Goal: Information Seeking & Learning: Learn about a topic

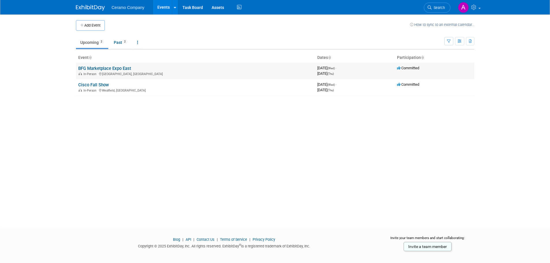
click at [120, 71] on td "BFG Marketplace Expo East In-Person Cleveland, OH" at bounding box center [195, 71] width 239 height 16
click at [118, 70] on link "BFG Marketplace Expo East" at bounding box center [104, 68] width 53 height 5
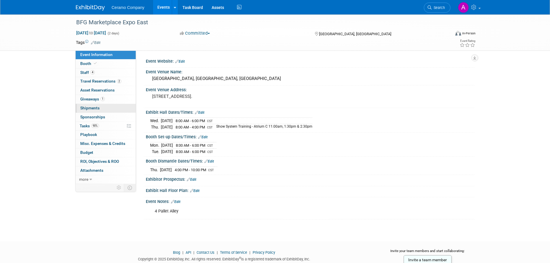
click at [92, 108] on span "Shipments 0" at bounding box center [89, 108] width 19 height 5
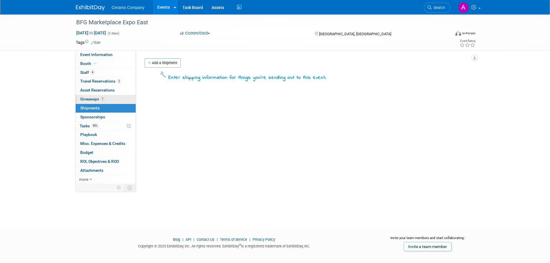
click at [92, 98] on span "Giveaways 1" at bounding box center [92, 99] width 25 height 5
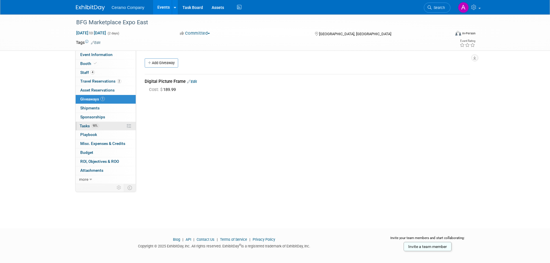
click at [90, 125] on span "Tasks 90%" at bounding box center [89, 126] width 19 height 5
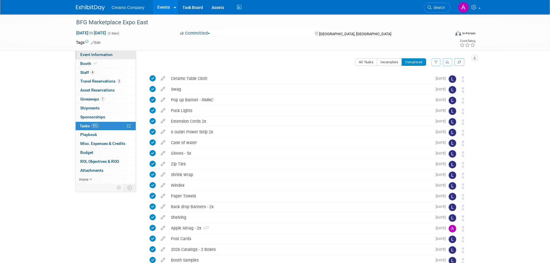
click at [105, 56] on span "Event Information" at bounding box center [96, 54] width 32 height 5
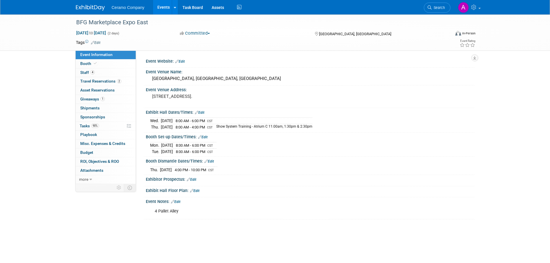
click at [73, 161] on div "Event Information Event Info Booth Booth 4 Staff 4 Staff 2 Travel Reservations …" at bounding box center [275, 116] width 407 height 205
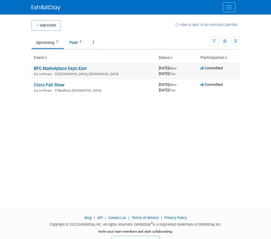
click at [52, 66] on link "BFG Marketplace Expo East" at bounding box center [60, 68] width 53 height 5
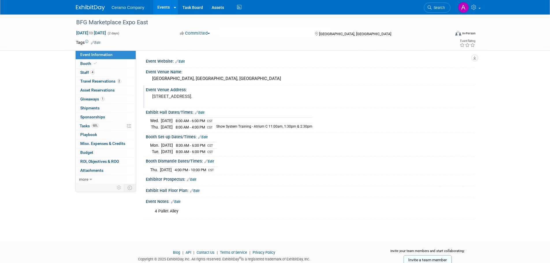
click at [178, 98] on pre "300 Lakeside Ave, Cleveland, OH." at bounding box center [214, 96] width 124 height 5
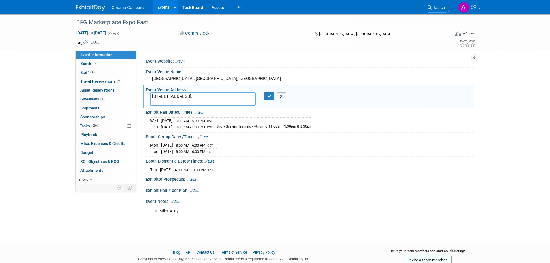
drag, startPoint x: 182, startPoint y: 96, endPoint x: 150, endPoint y: 96, distance: 31.8
click at [150, 96] on textarea "[STREET_ADDRESS]." at bounding box center [202, 98] width 105 height 13
drag, startPoint x: 209, startPoint y: 95, endPoint x: 139, endPoint y: 93, distance: 70.5
click at [139, 93] on div "Event Website: Edit Event Venue Name: Huntington Convention Center, Cleveland, …" at bounding box center [305, 117] width 338 height 133
click at [88, 64] on span "Booth" at bounding box center [89, 63] width 18 height 5
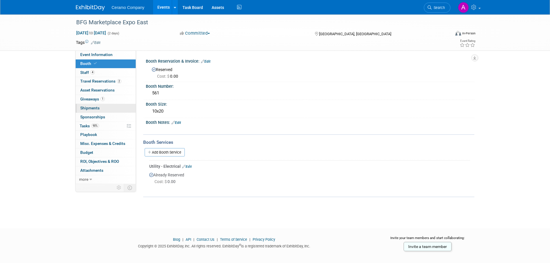
click at [97, 108] on span "Shipments 0" at bounding box center [89, 108] width 19 height 5
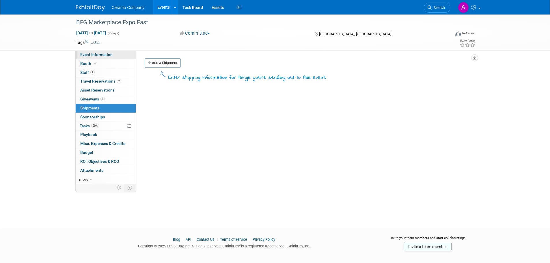
click at [97, 52] on link "Event Information" at bounding box center [106, 55] width 60 height 9
